Goal: Task Accomplishment & Management: Manage account settings

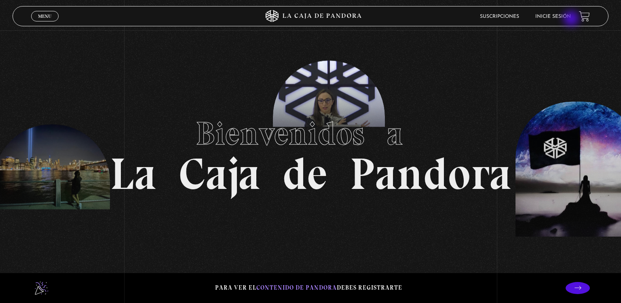
click at [572, 19] on div "Suscripciones Inicie sesión" at bounding box center [497, 16] width 186 height 13
click at [566, 19] on li "Inicie sesión" at bounding box center [554, 16] width 36 height 13
click at [559, 13] on li "Inicie sesión" at bounding box center [554, 16] width 36 height 13
click at [559, 19] on li "Inicie sesión" at bounding box center [554, 16] width 36 height 13
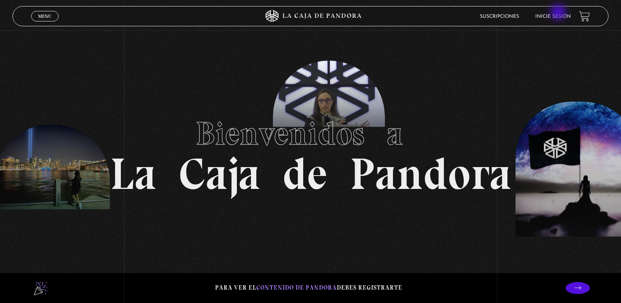
click at [559, 13] on li "Inicie sesión" at bounding box center [554, 16] width 36 height 13
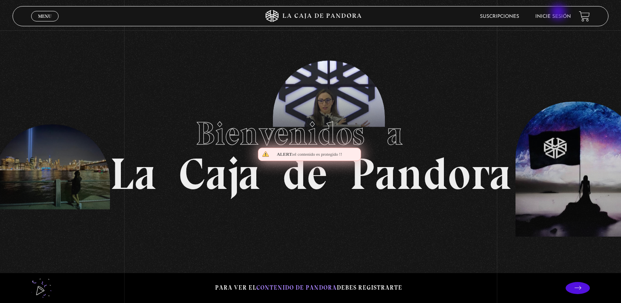
click at [559, 13] on li "Inicie sesión" at bounding box center [554, 16] width 36 height 13
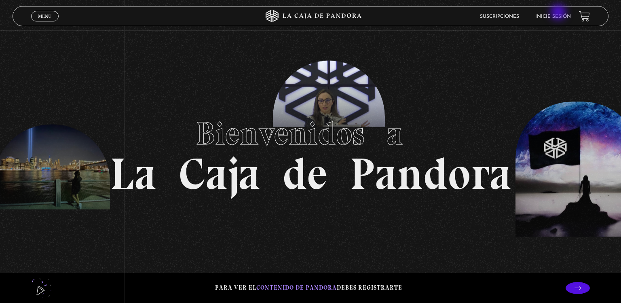
click at [559, 13] on li "Inicie sesión" at bounding box center [554, 16] width 36 height 13
click at [553, 13] on li "Inicie sesión" at bounding box center [554, 16] width 36 height 13
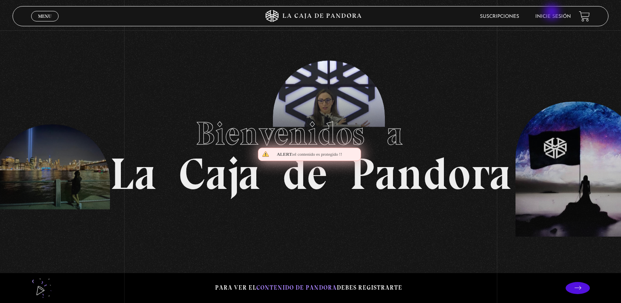
click at [553, 13] on li "Inicie sesión" at bounding box center [554, 16] width 36 height 13
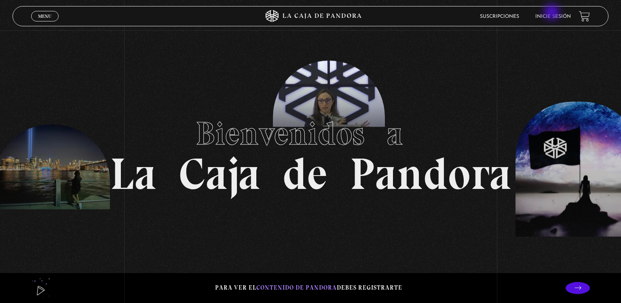
click at [553, 13] on li "Inicie sesión" at bounding box center [554, 16] width 36 height 13
click at [546, 19] on li "Inicie sesión" at bounding box center [554, 16] width 36 height 13
click at [553, 13] on li "Inicie sesión" at bounding box center [554, 16] width 36 height 13
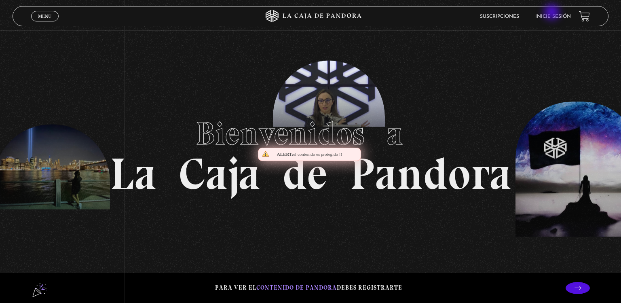
click at [553, 13] on li "Inicie sesión" at bounding box center [554, 16] width 36 height 13
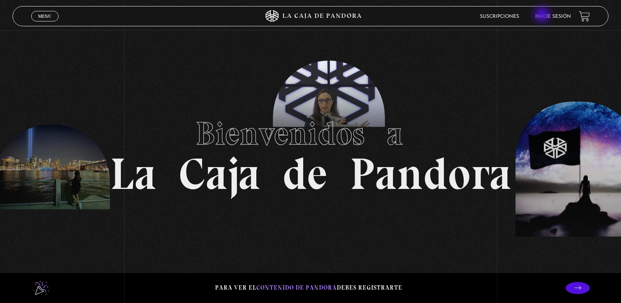
click at [543, 15] on link "Inicie sesión" at bounding box center [554, 16] width 36 height 5
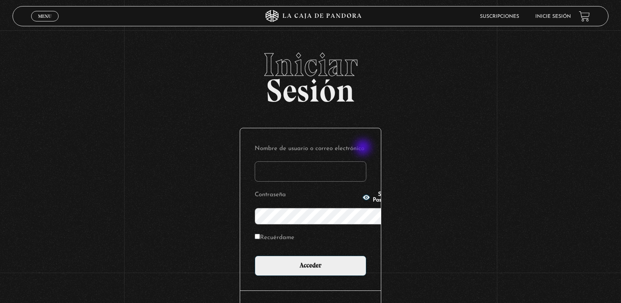
click at [364, 161] on input "Nombre de usuario o correo electrónico" at bounding box center [311, 171] width 112 height 20
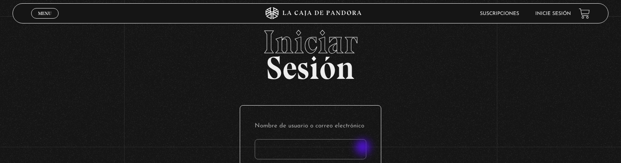
type input "a"
type input "gabikalr@gmail.com"
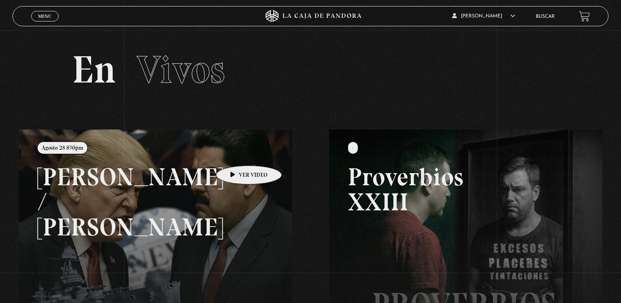
click at [236, 153] on link at bounding box center [329, 280] width 621 height 303
